Goal: Transaction & Acquisition: Purchase product/service

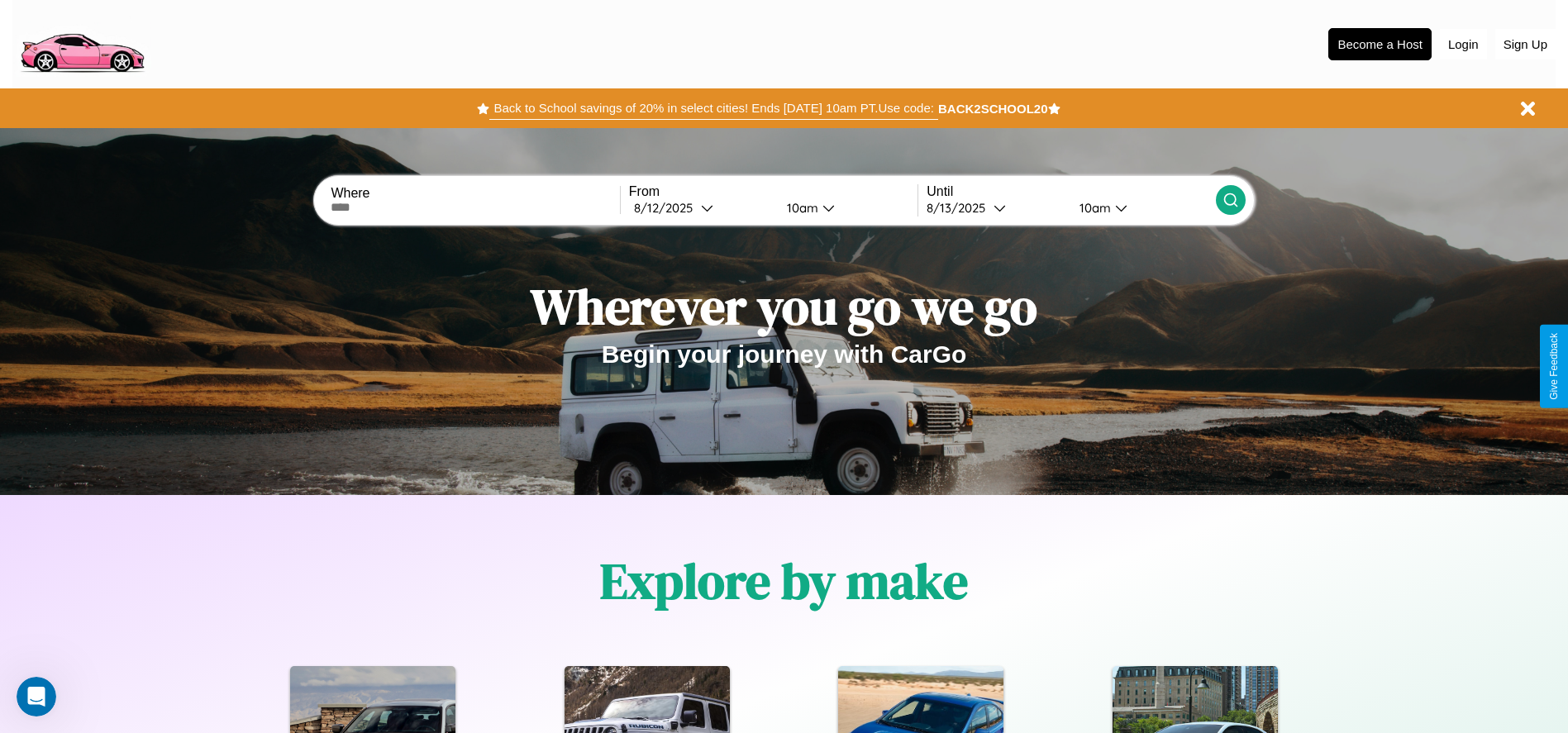
click at [714, 109] on button "Back to School savings of 20% in select cities! Ends 9/1 at 10am PT. Use code:" at bounding box center [714, 109] width 448 height 23
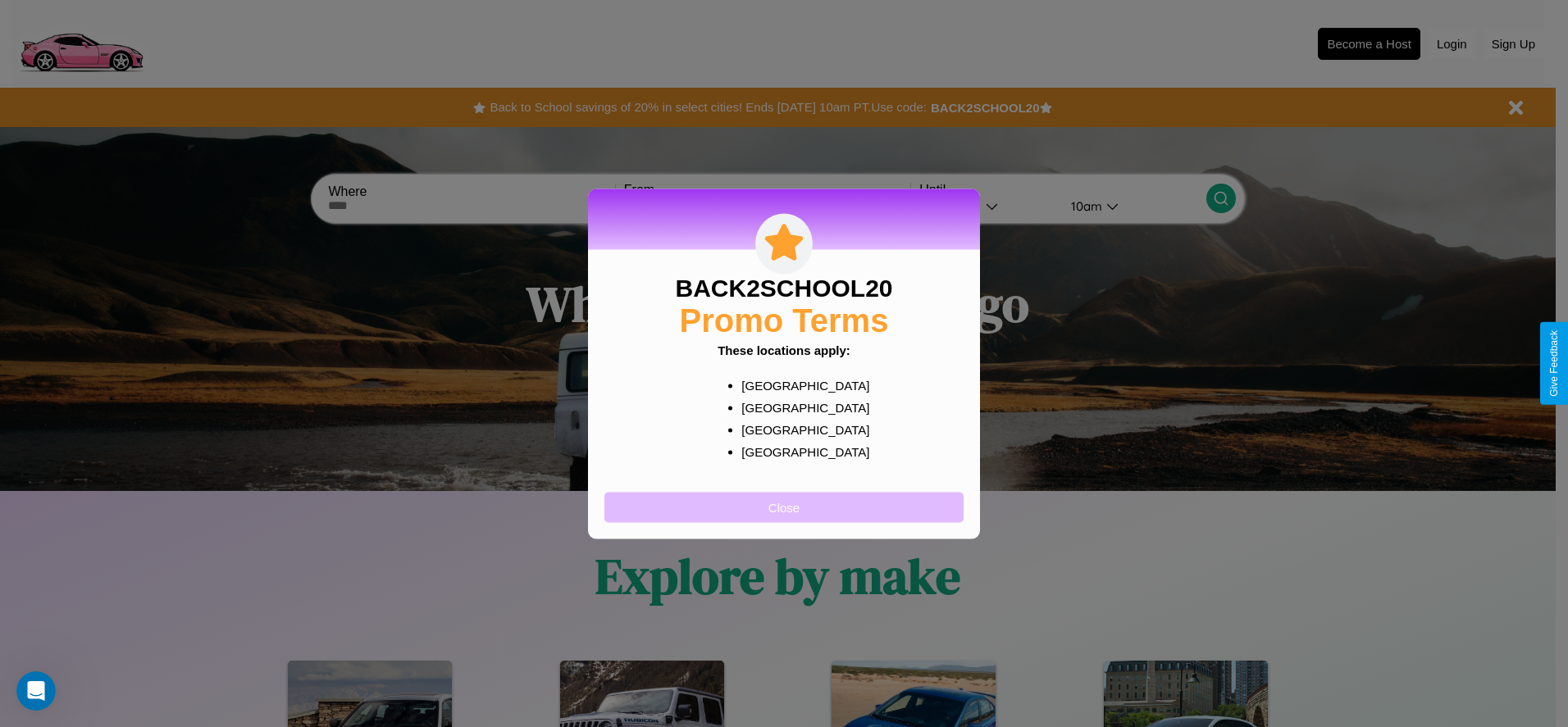
click at [784, 507] on button "Close" at bounding box center [783, 508] width 359 height 31
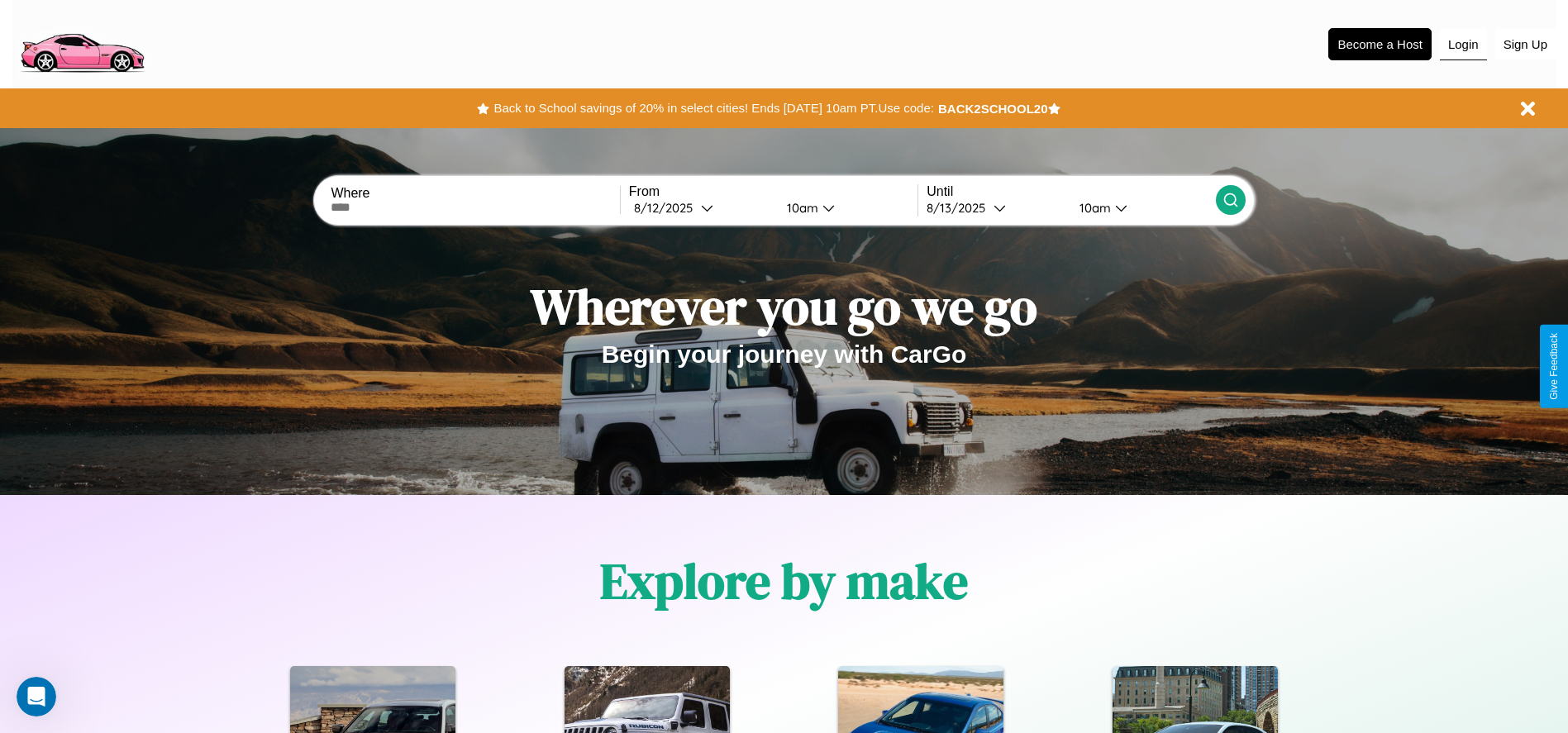
click at [1463, 44] on button "Login" at bounding box center [1463, 45] width 48 height 31
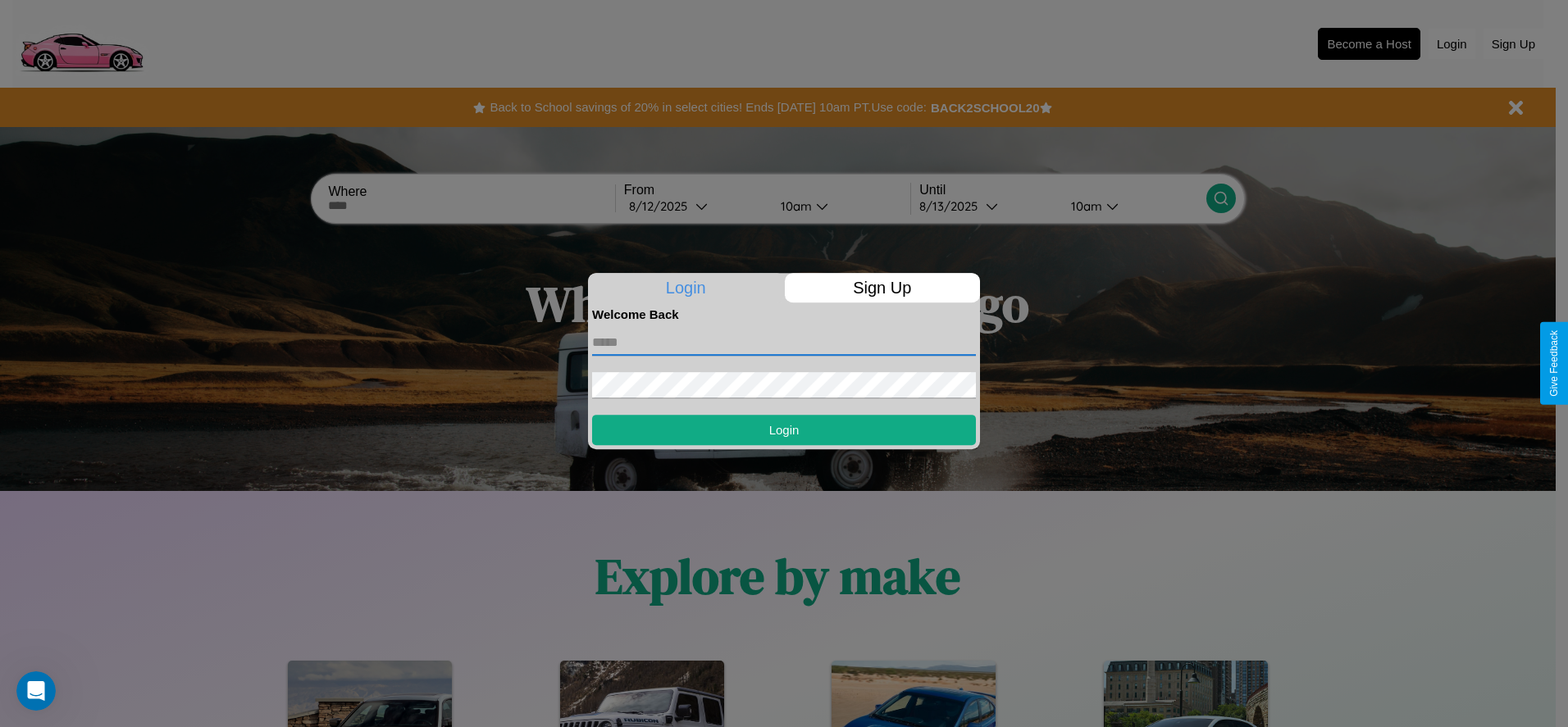
click at [784, 342] on input "text" at bounding box center [784, 342] width 384 height 26
type input "**********"
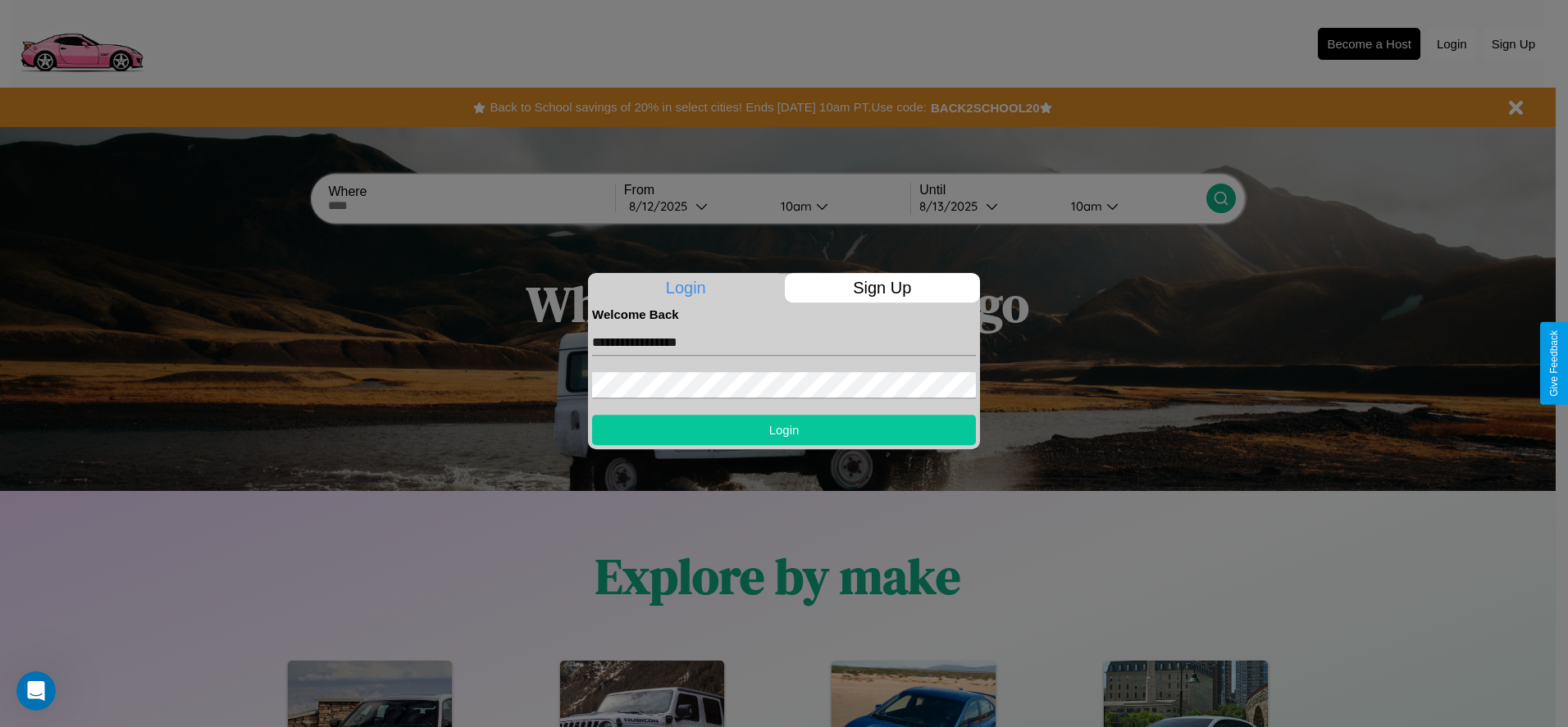
click at [784, 430] on button "Login" at bounding box center [784, 430] width 384 height 31
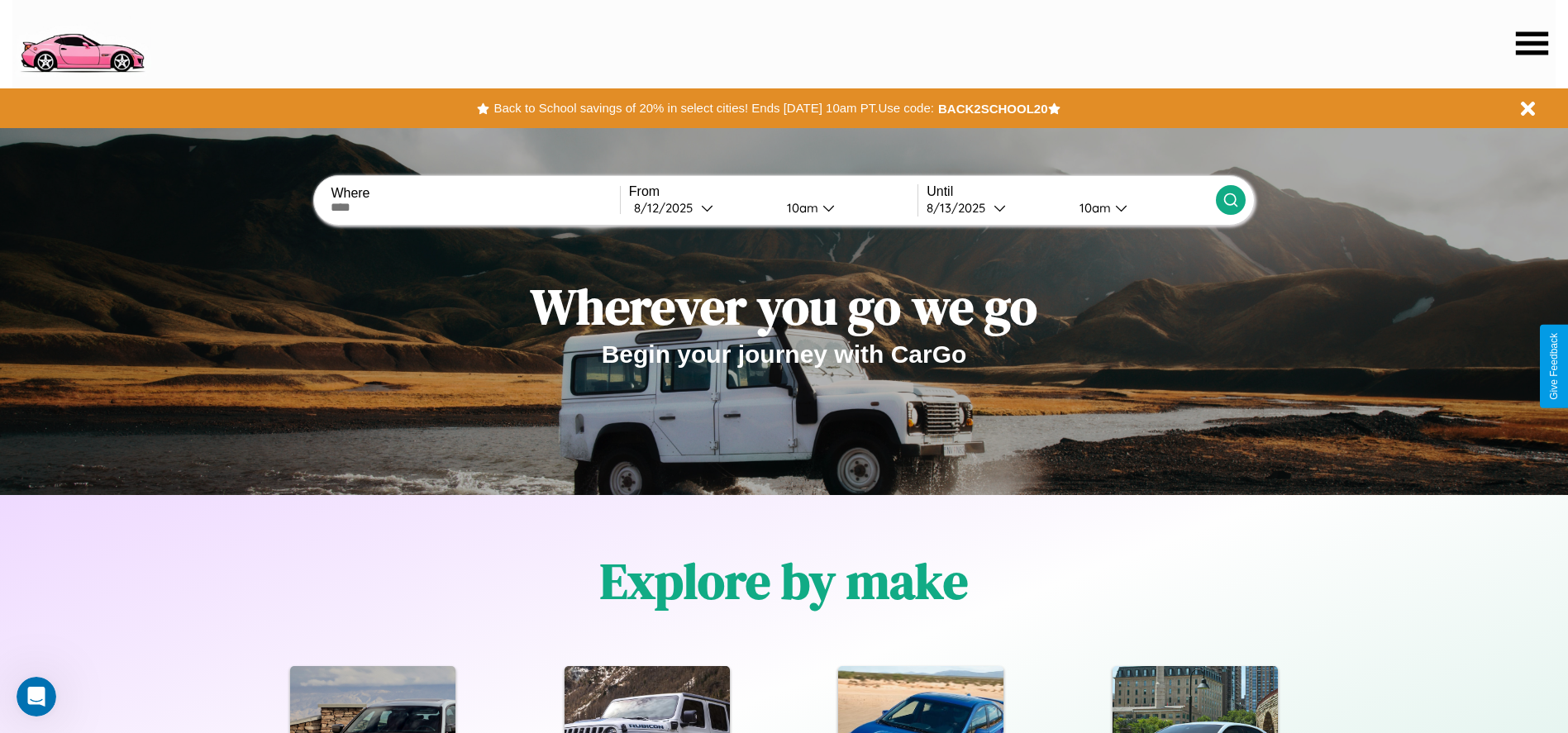
click at [475, 207] on input "text" at bounding box center [475, 207] width 289 height 14
type input "**********"
click at [701, 207] on div "8 / 12 / 2025" at bounding box center [667, 207] width 67 height 16
select select "*"
select select "****"
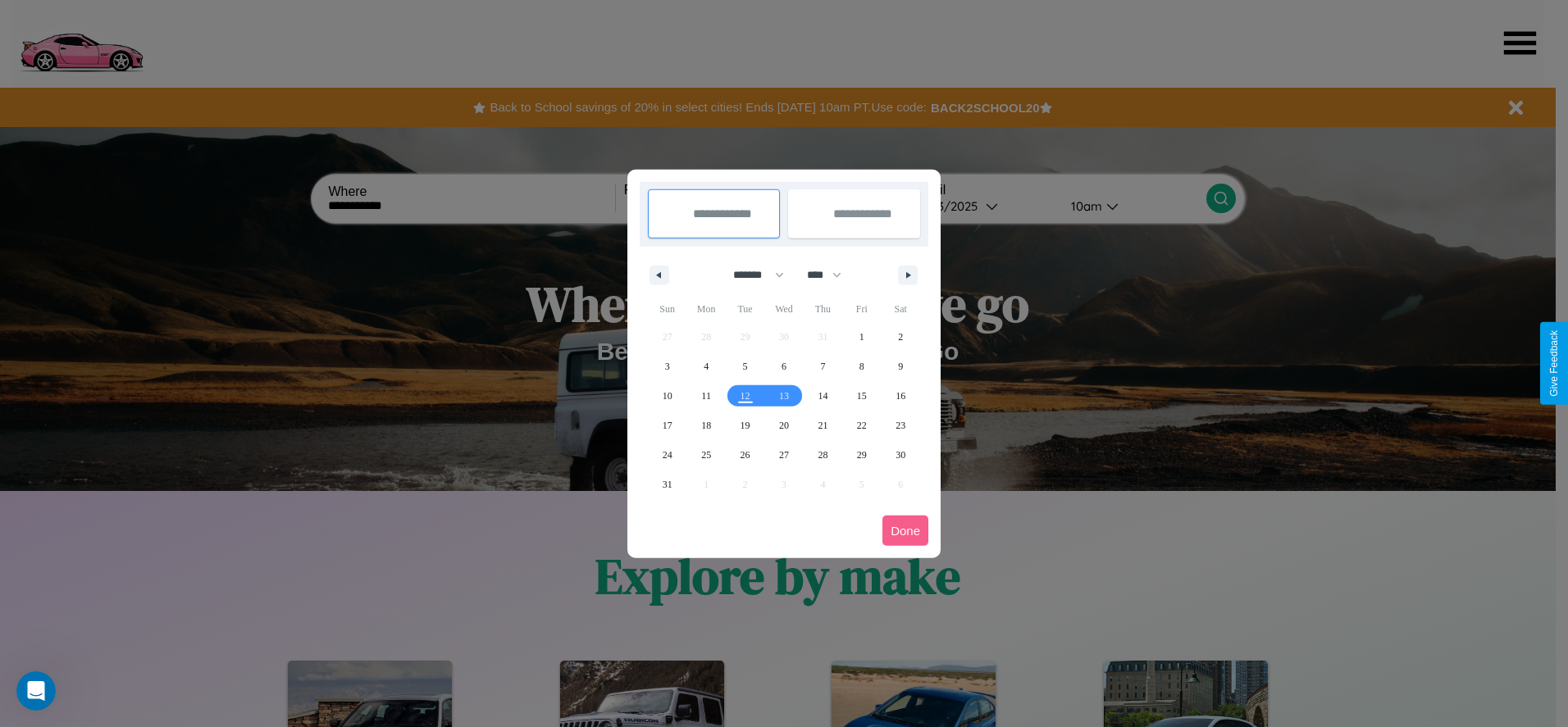
drag, startPoint x: 751, startPoint y: 275, endPoint x: 784, endPoint y: 329, distance: 63.3
click at [751, 275] on select "******* ******** ***** ***** *** **** **** ****** ********* ******* ******** **…" at bounding box center [755, 275] width 69 height 27
select select "*"
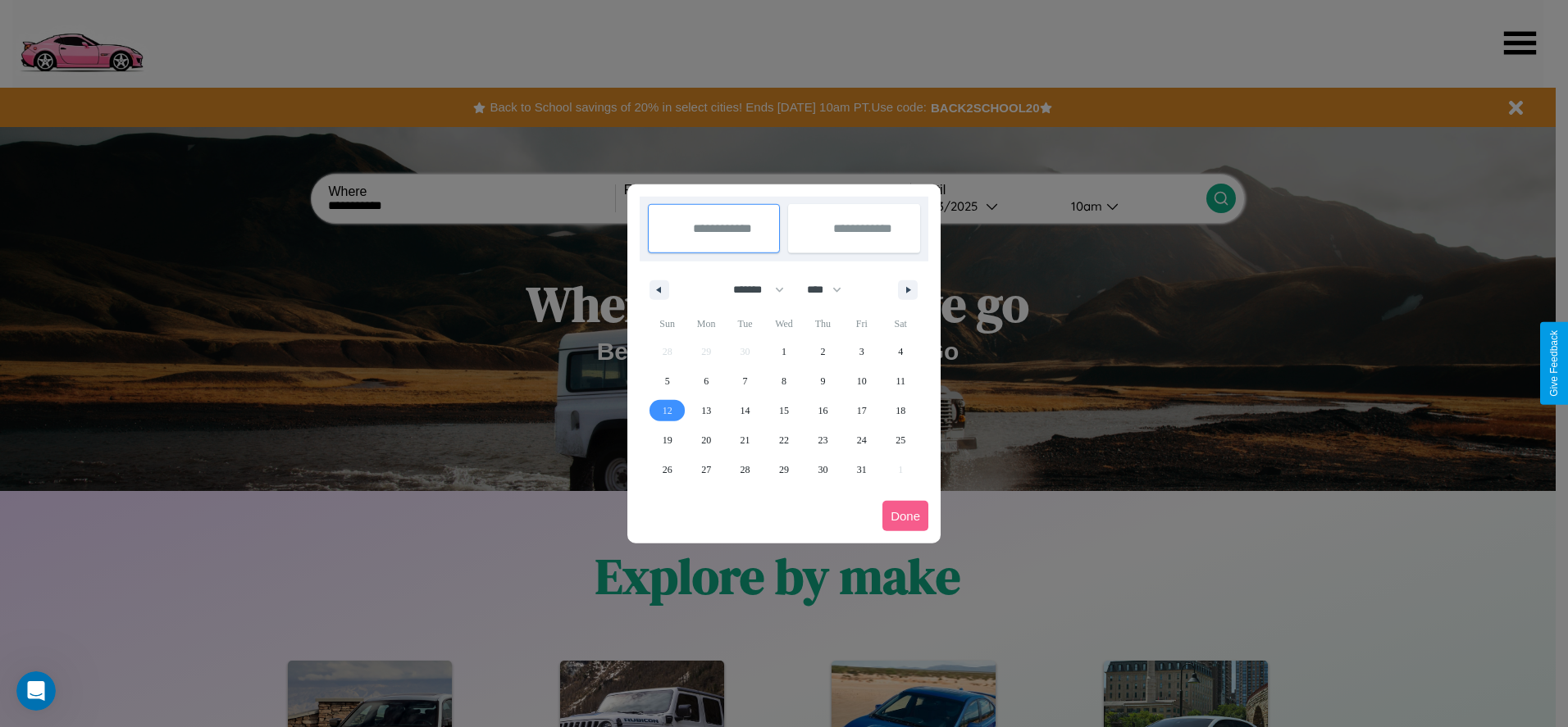
click at [667, 410] on span "12" at bounding box center [668, 411] width 10 height 30
type input "**********"
click at [706, 439] on span "20" at bounding box center [706, 439] width 10 height 30
type input "**********"
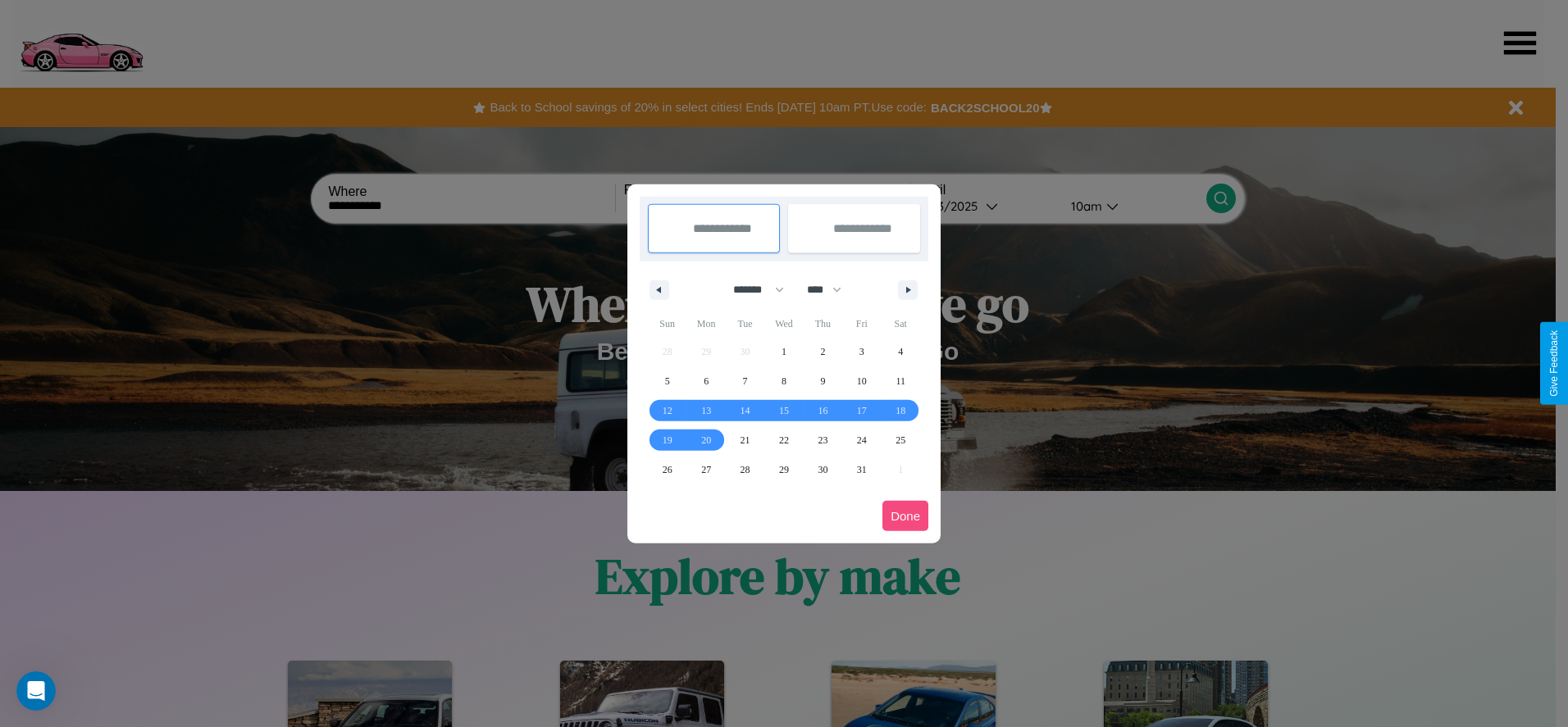
click at [905, 515] on button "Done" at bounding box center [905, 516] width 46 height 31
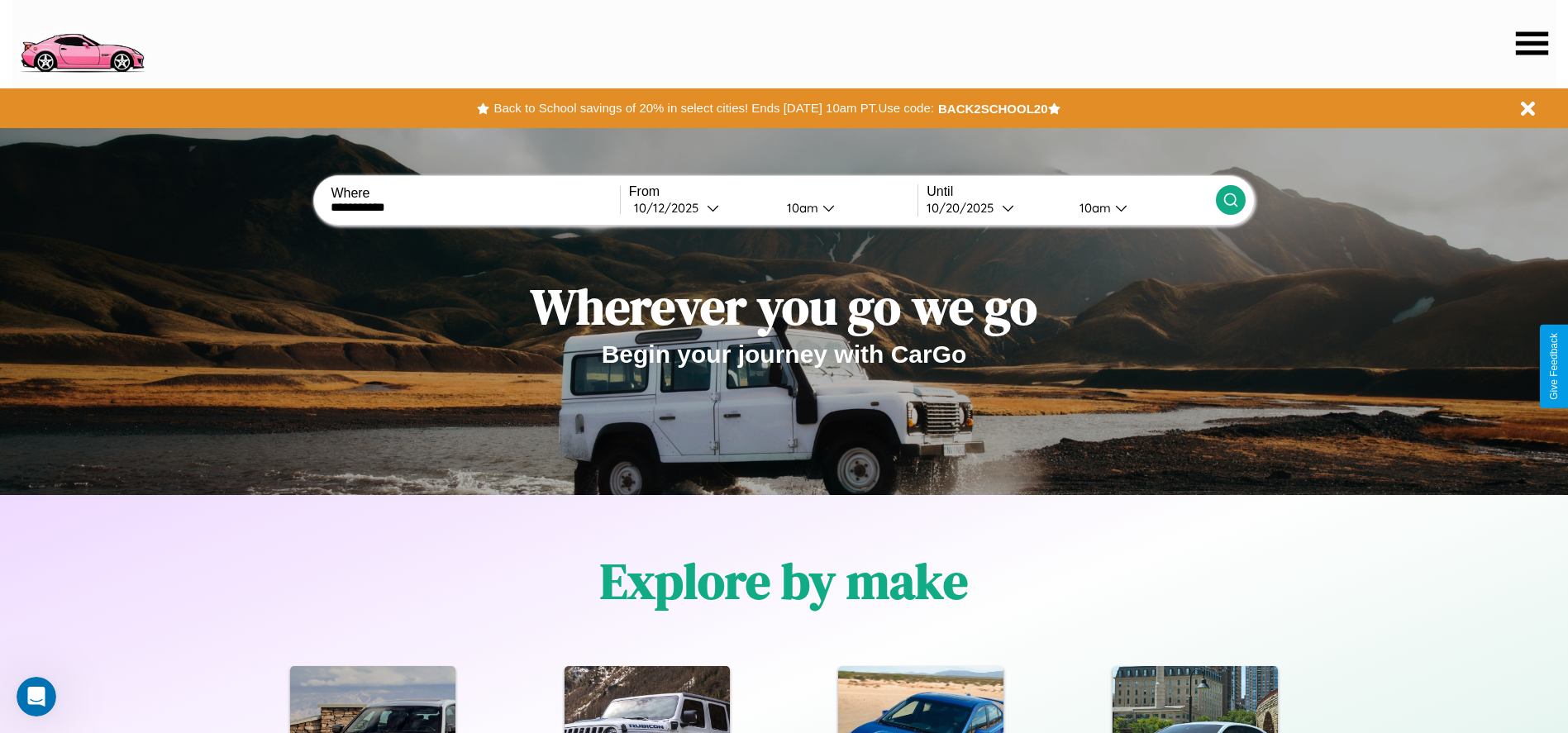
click at [1231, 200] on icon at bounding box center [1231, 200] width 16 height 16
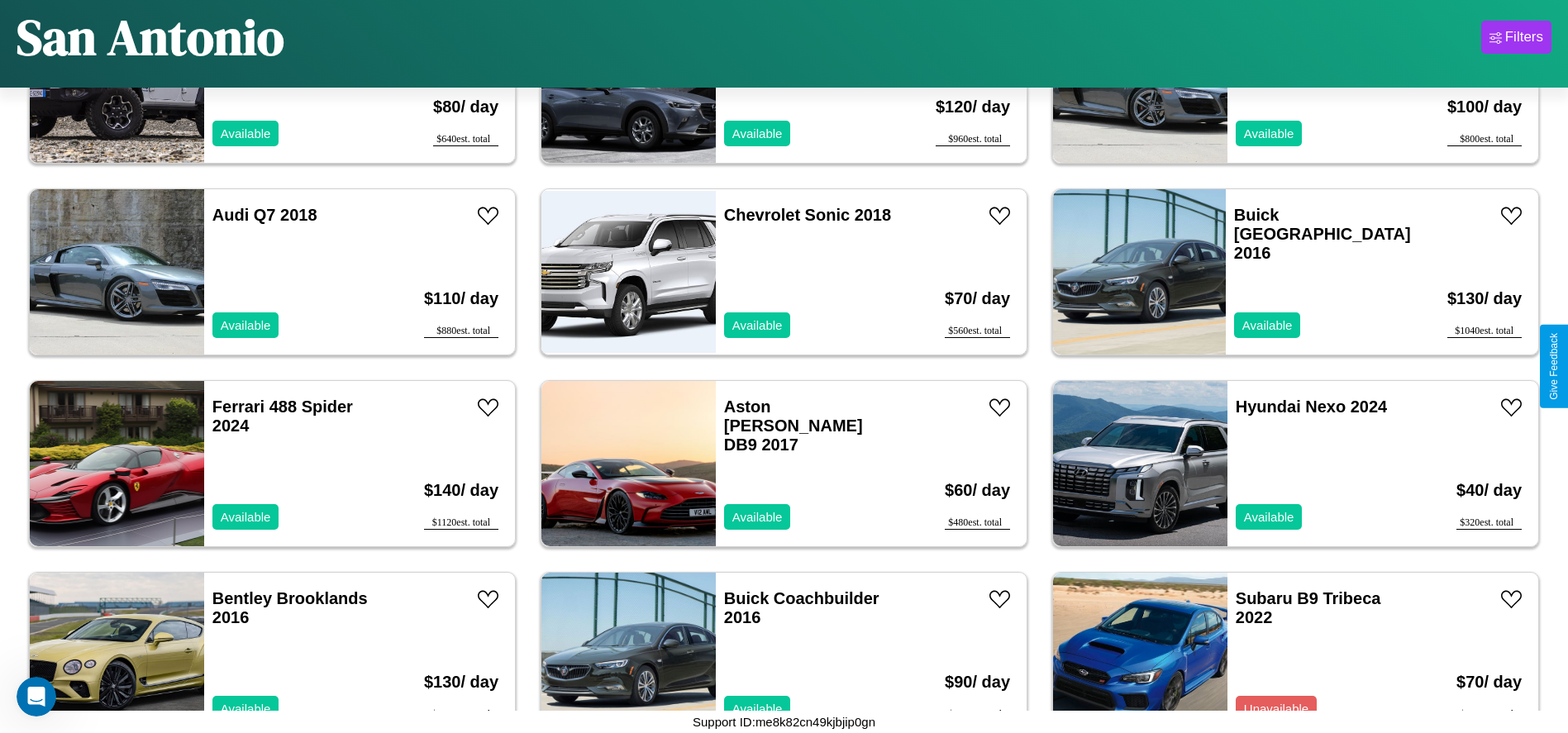
scroll to position [2294, 0]
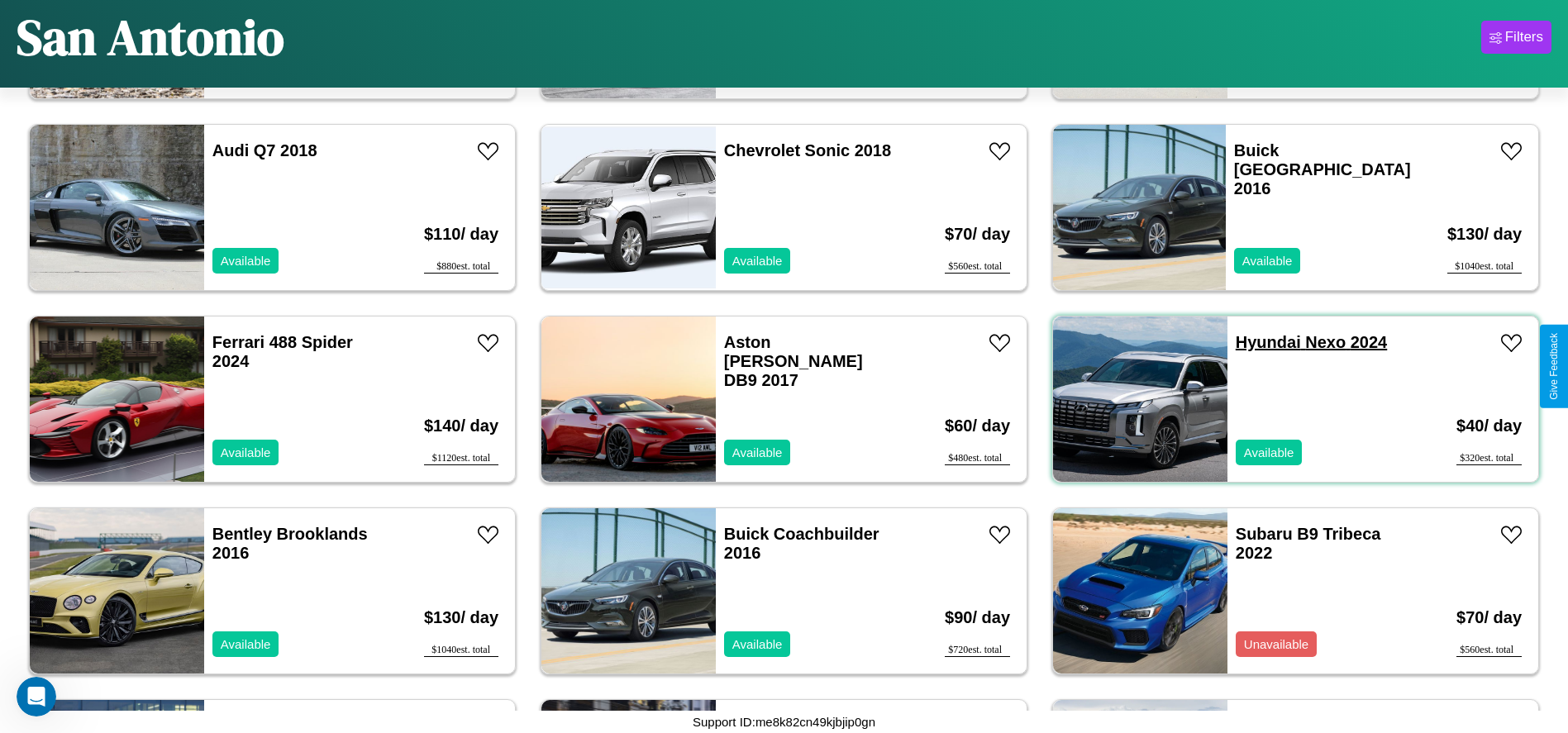
click at [1259, 342] on link "Hyundai Nexo 2024" at bounding box center [1312, 342] width 151 height 18
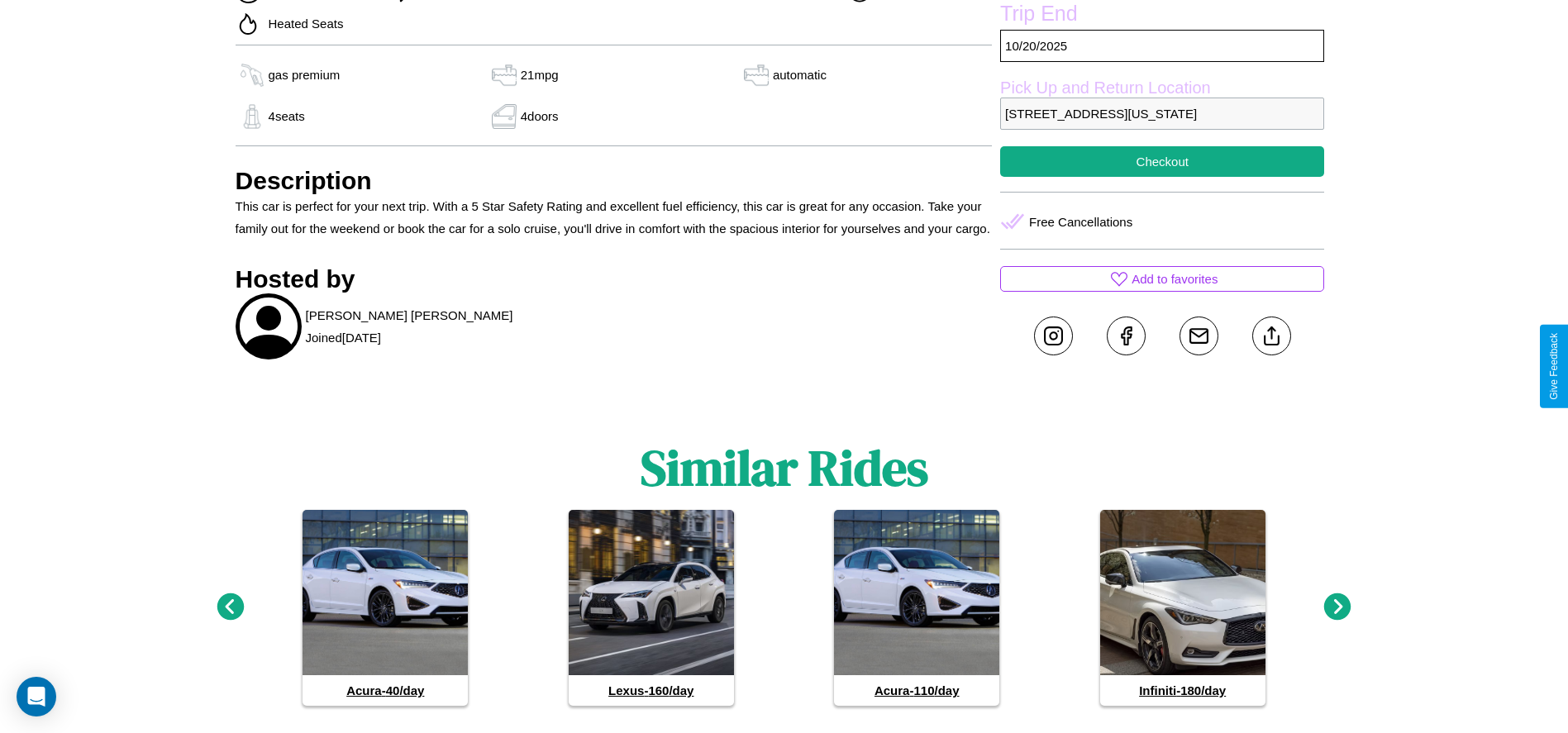
scroll to position [819, 0]
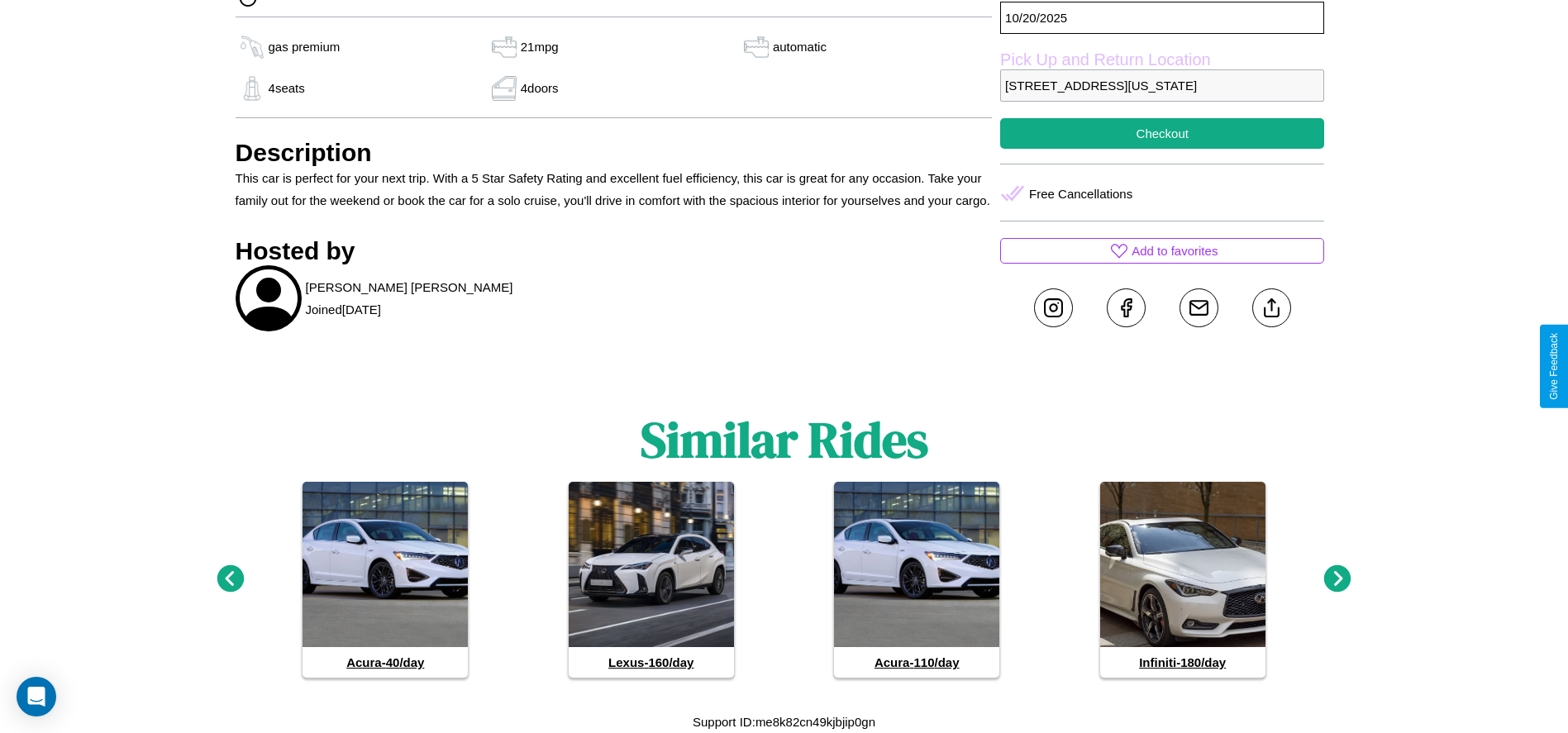
click at [1337, 580] on icon at bounding box center [1338, 579] width 27 height 27
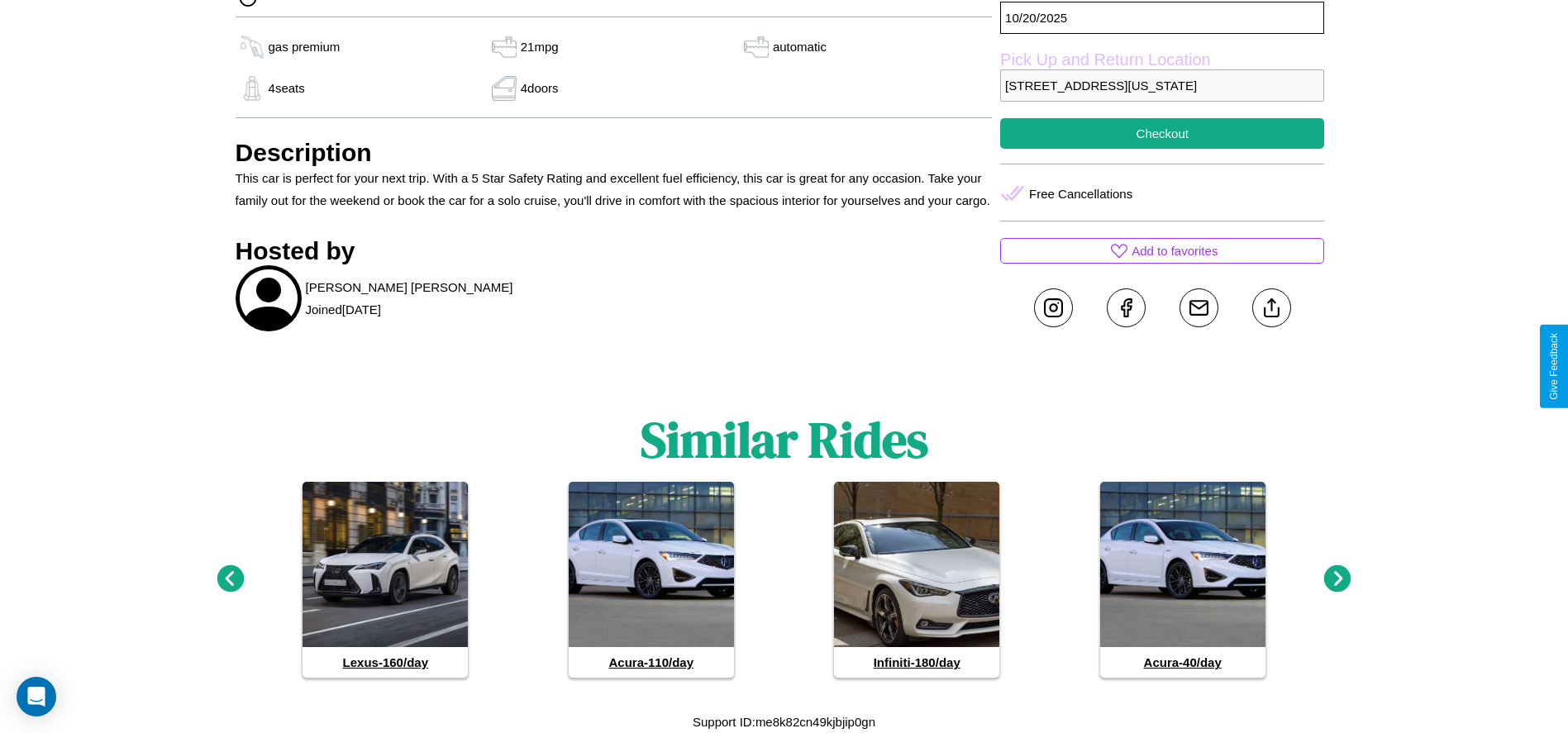
click at [230, 580] on icon at bounding box center [230, 579] width 27 height 27
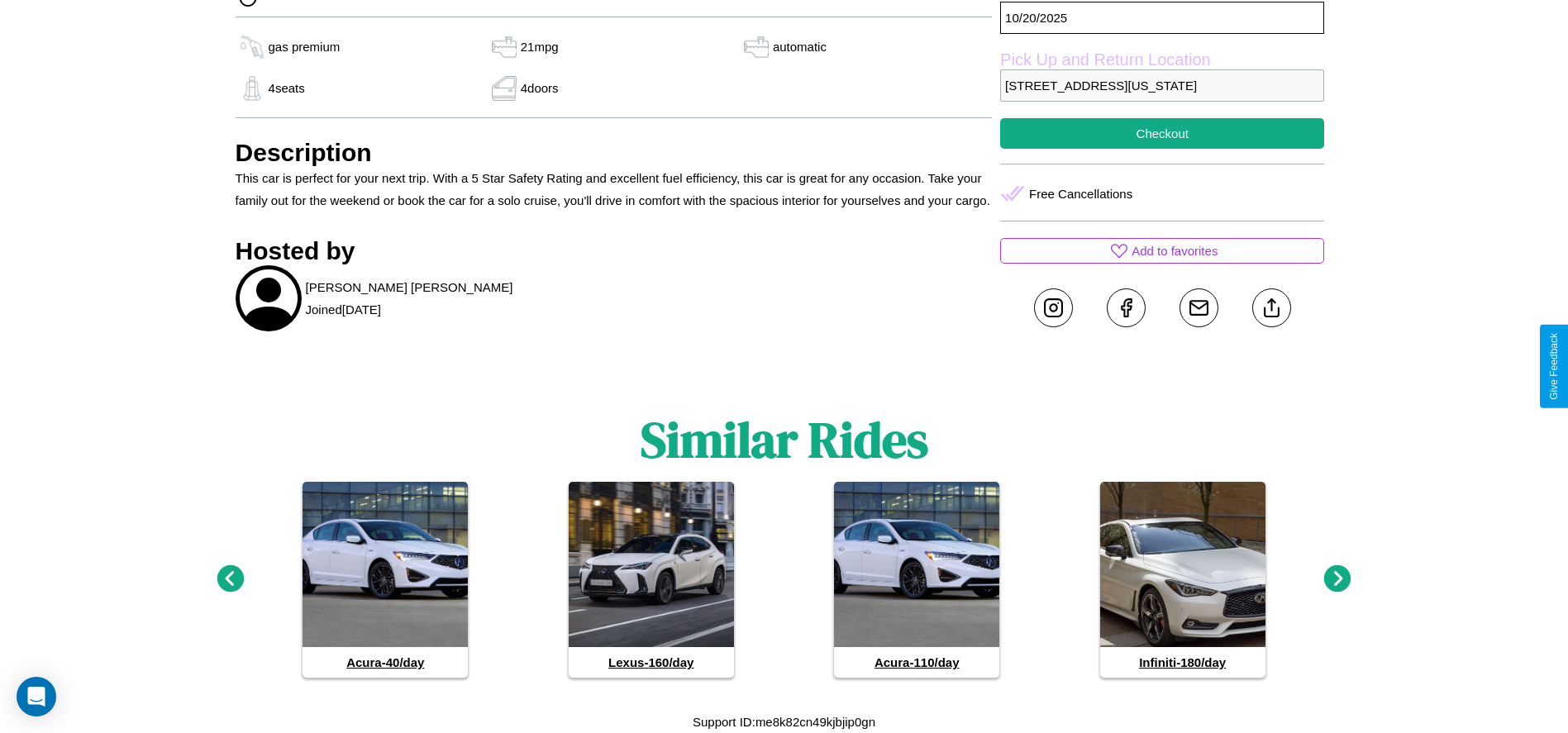
click at [230, 580] on icon at bounding box center [230, 579] width 27 height 27
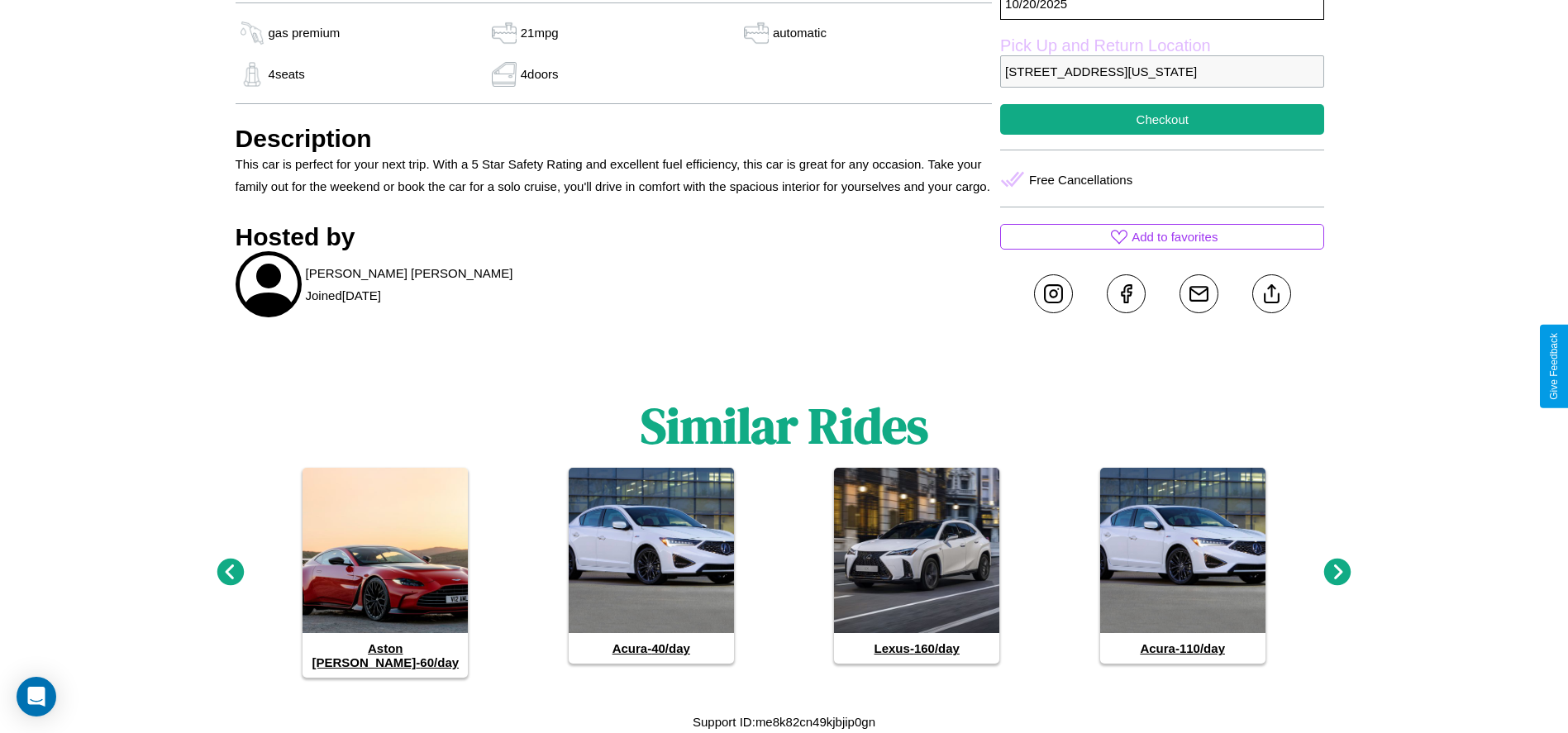
click at [1337, 580] on icon at bounding box center [1338, 572] width 27 height 27
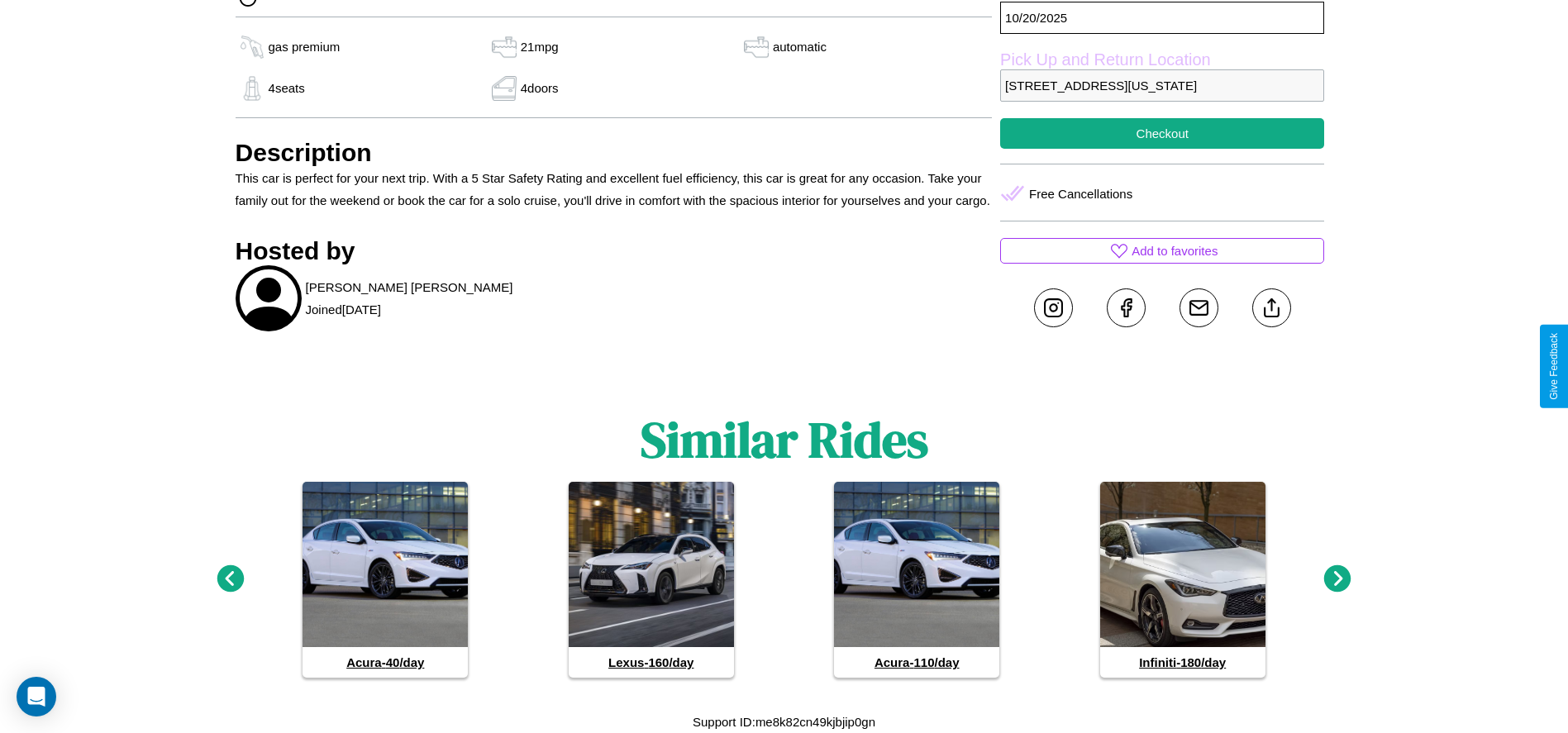
click at [1337, 580] on icon at bounding box center [1338, 579] width 27 height 27
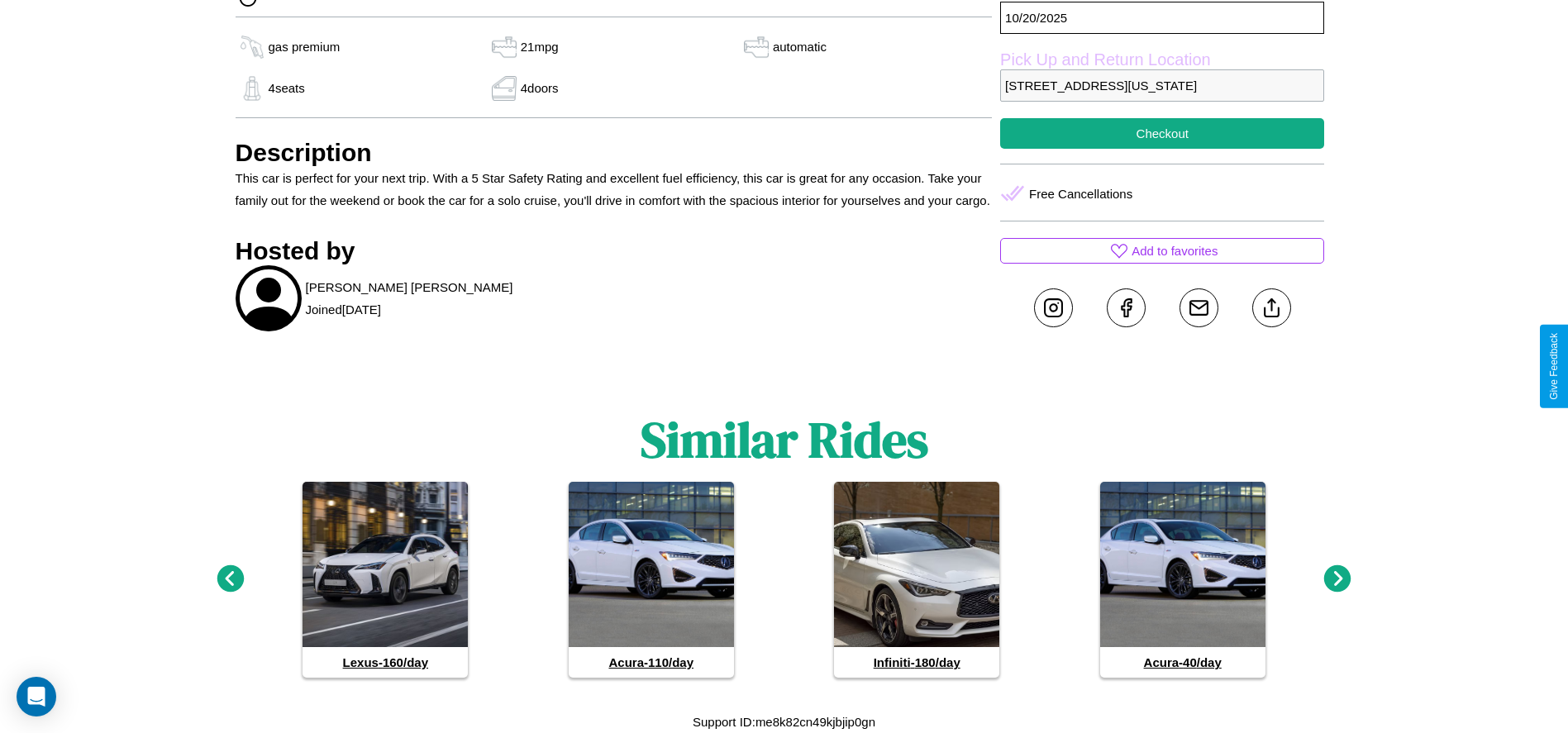
click at [1337, 580] on icon at bounding box center [1338, 579] width 27 height 27
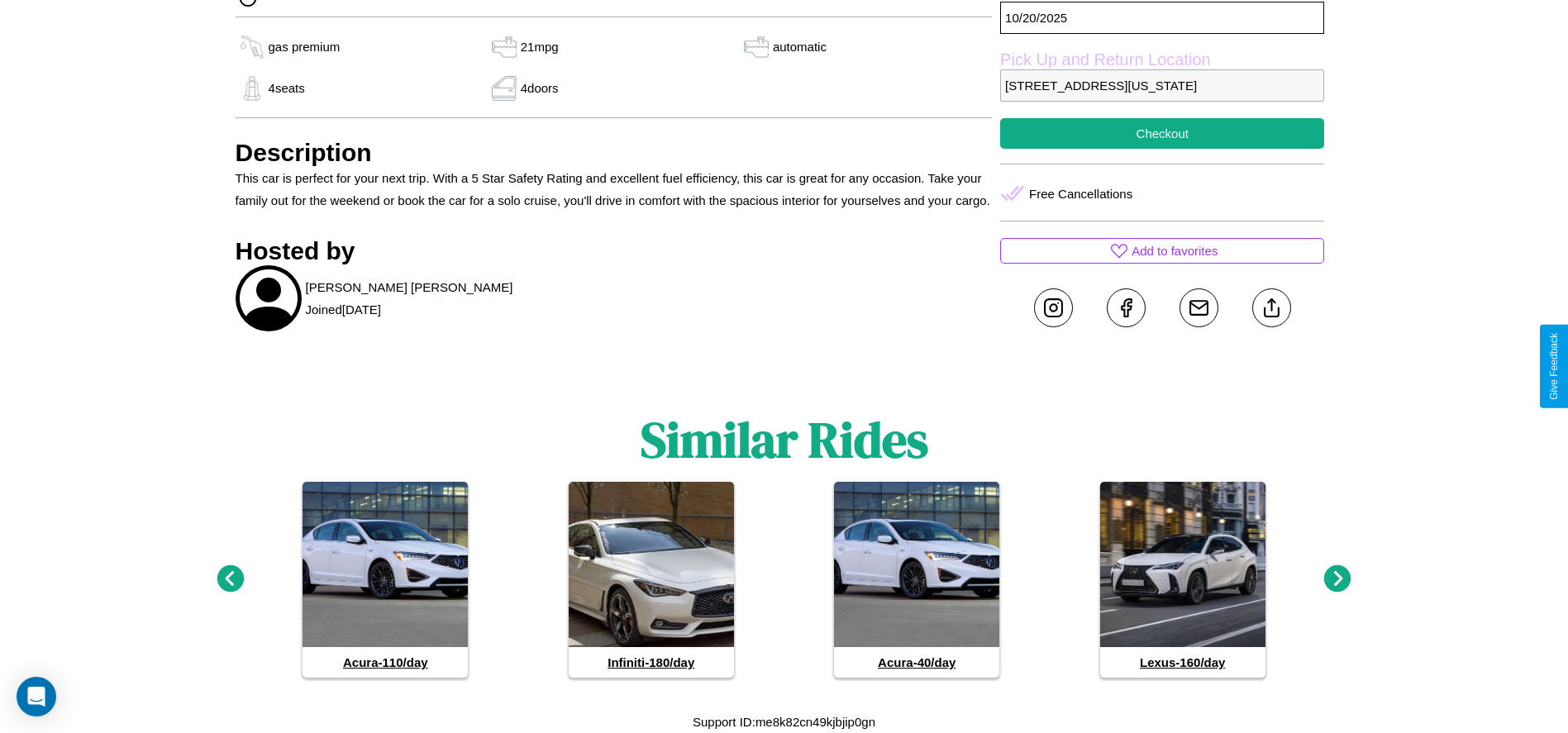
click at [1337, 580] on icon at bounding box center [1338, 579] width 27 height 27
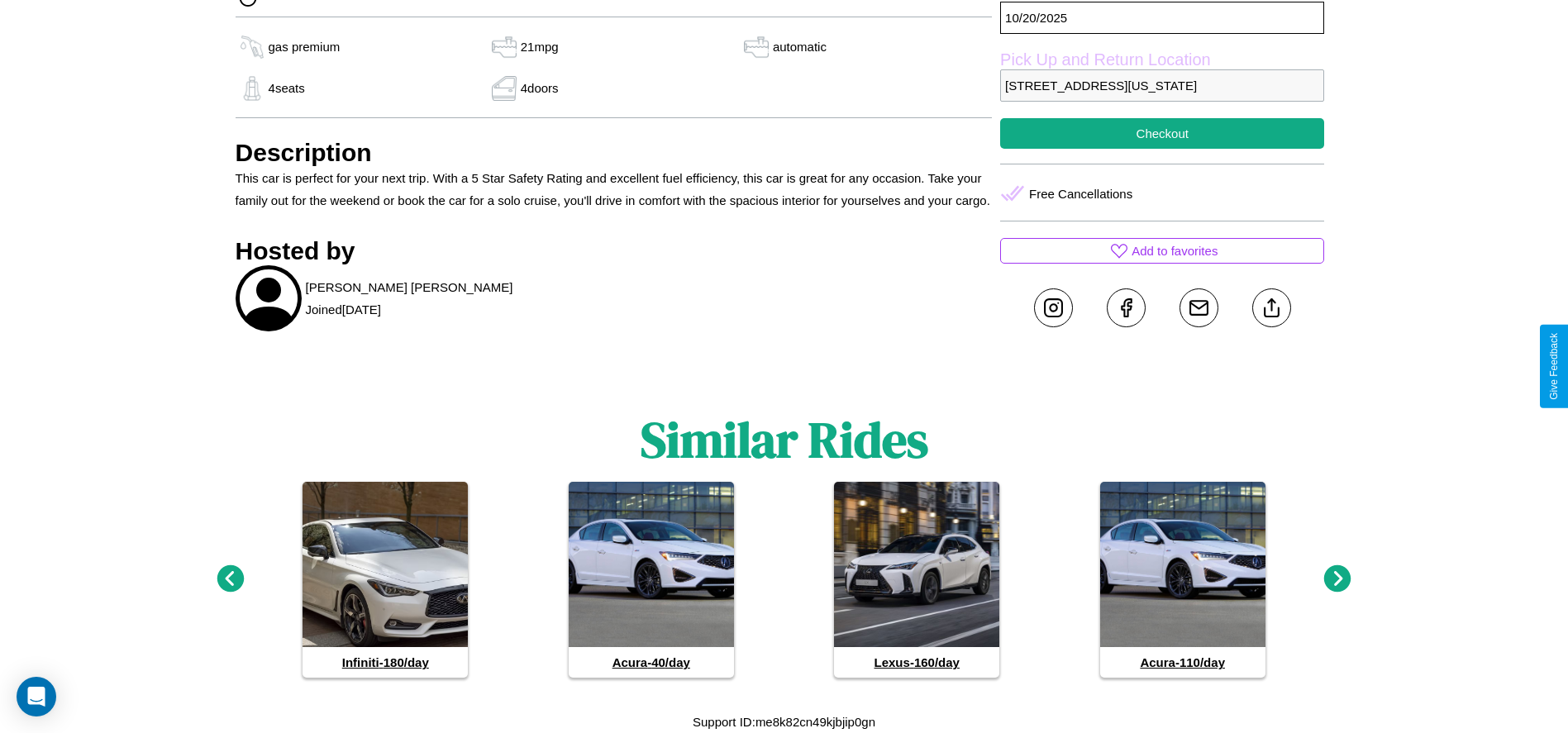
click at [1337, 580] on icon at bounding box center [1338, 579] width 27 height 27
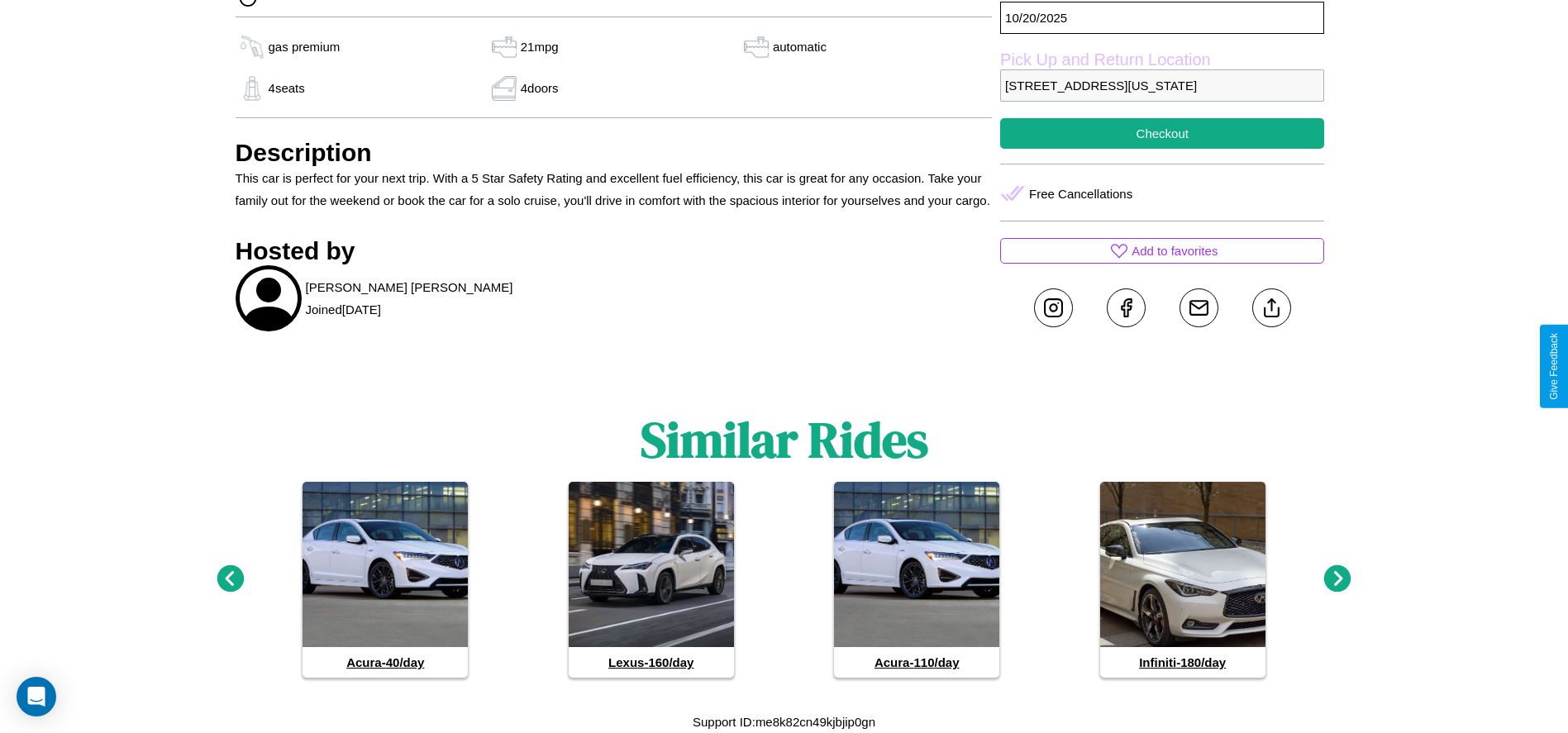
click at [1337, 580] on icon at bounding box center [1338, 579] width 27 height 27
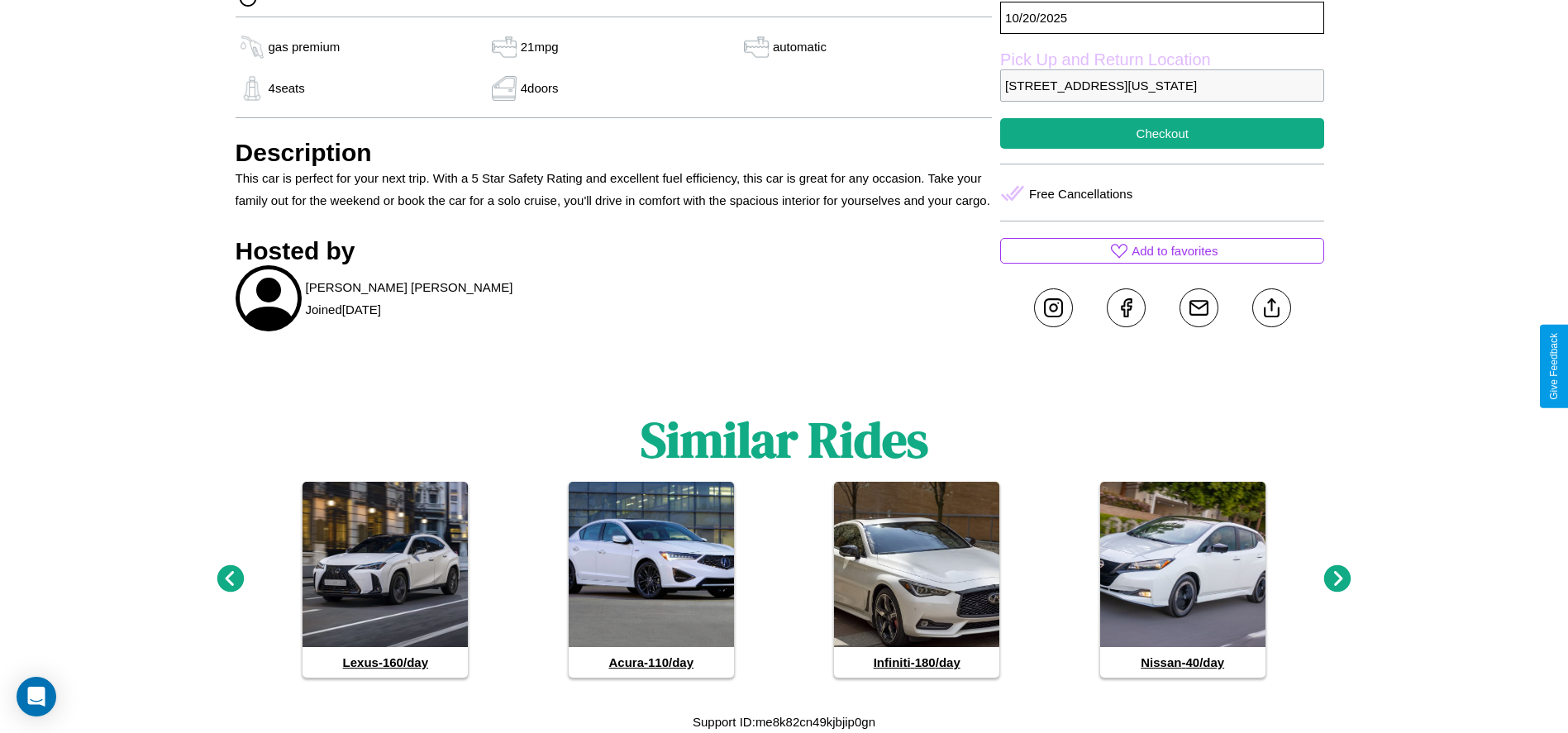
click at [1337, 580] on icon at bounding box center [1338, 579] width 27 height 27
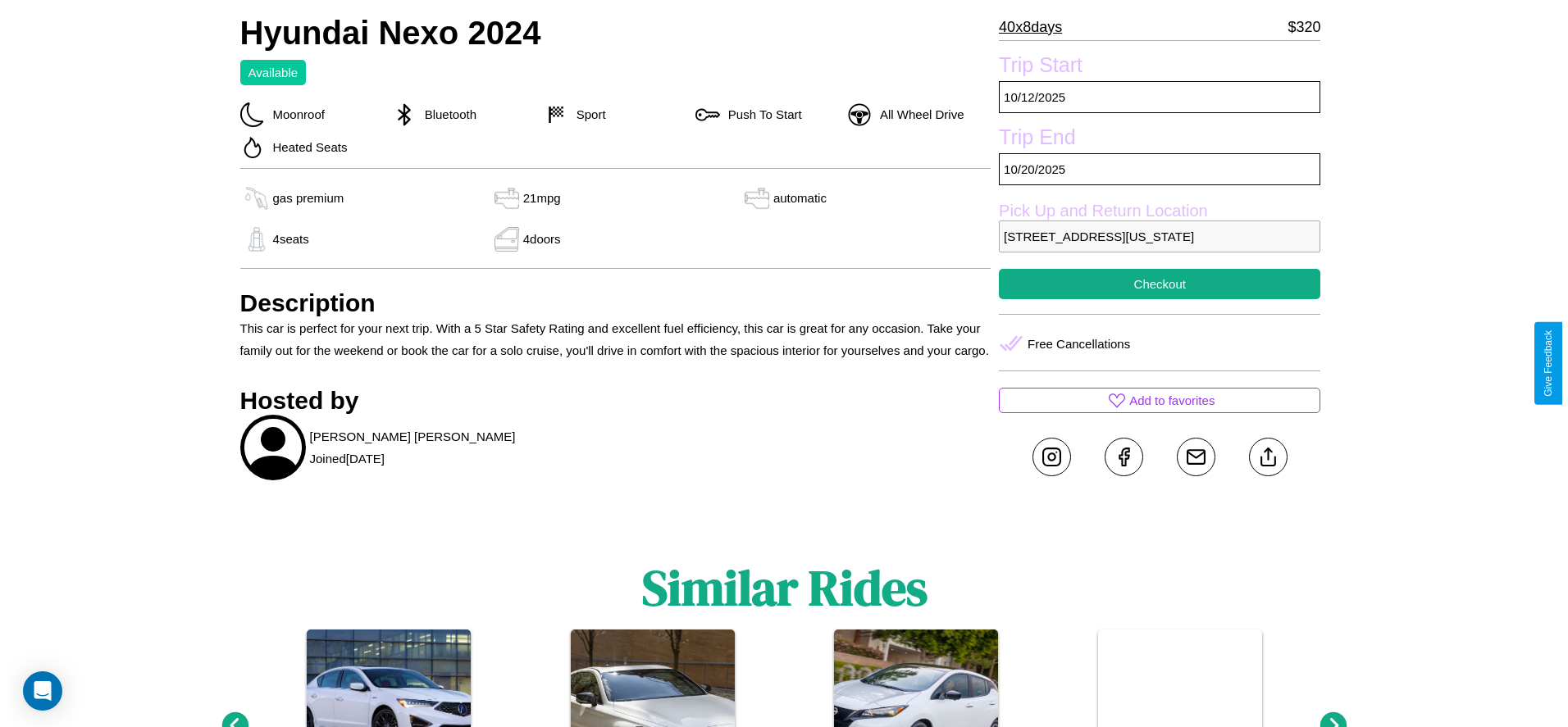
scroll to position [581, 0]
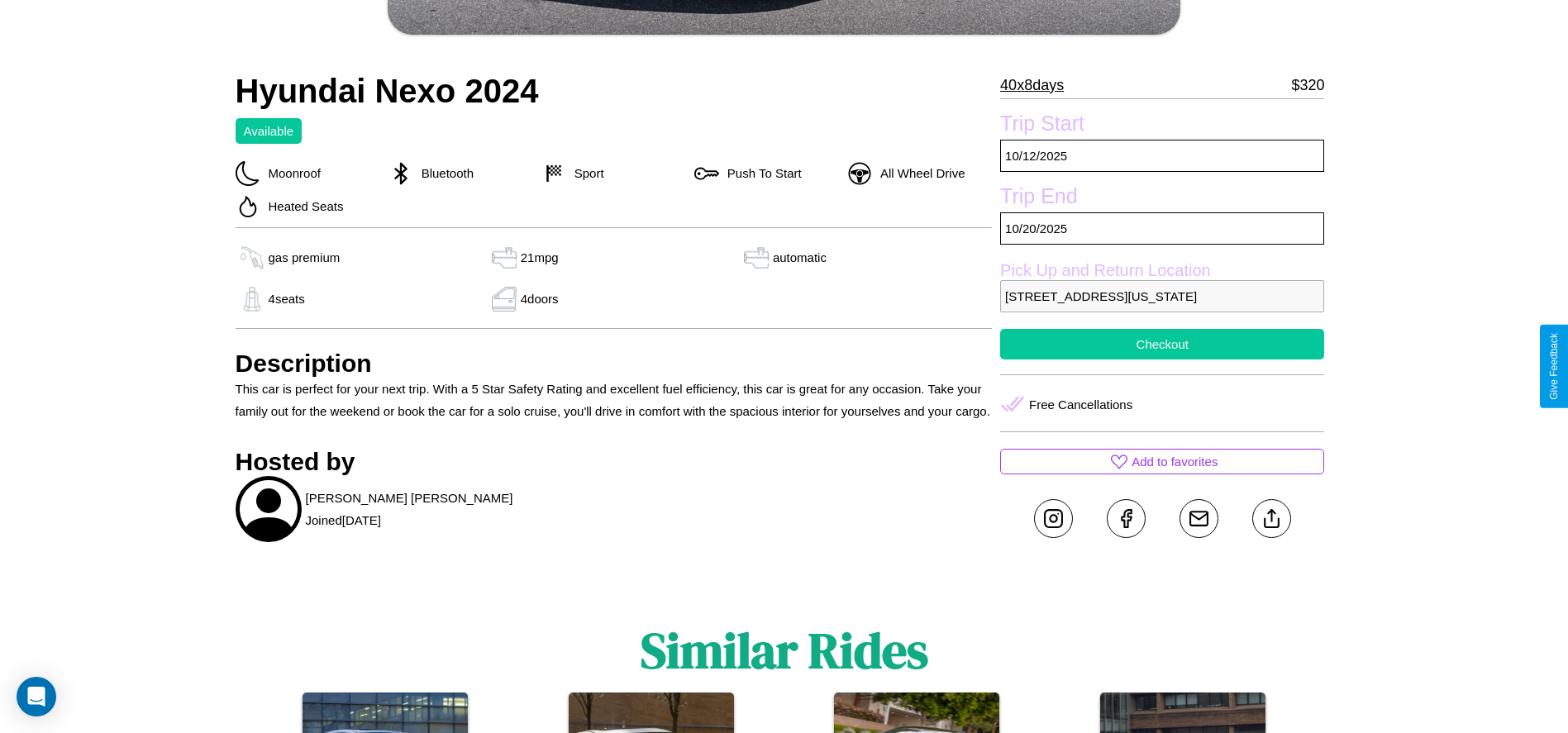
click at [1163, 360] on button "Checkout" at bounding box center [1163, 344] width 324 height 31
